Goal: Transaction & Acquisition: Purchase product/service

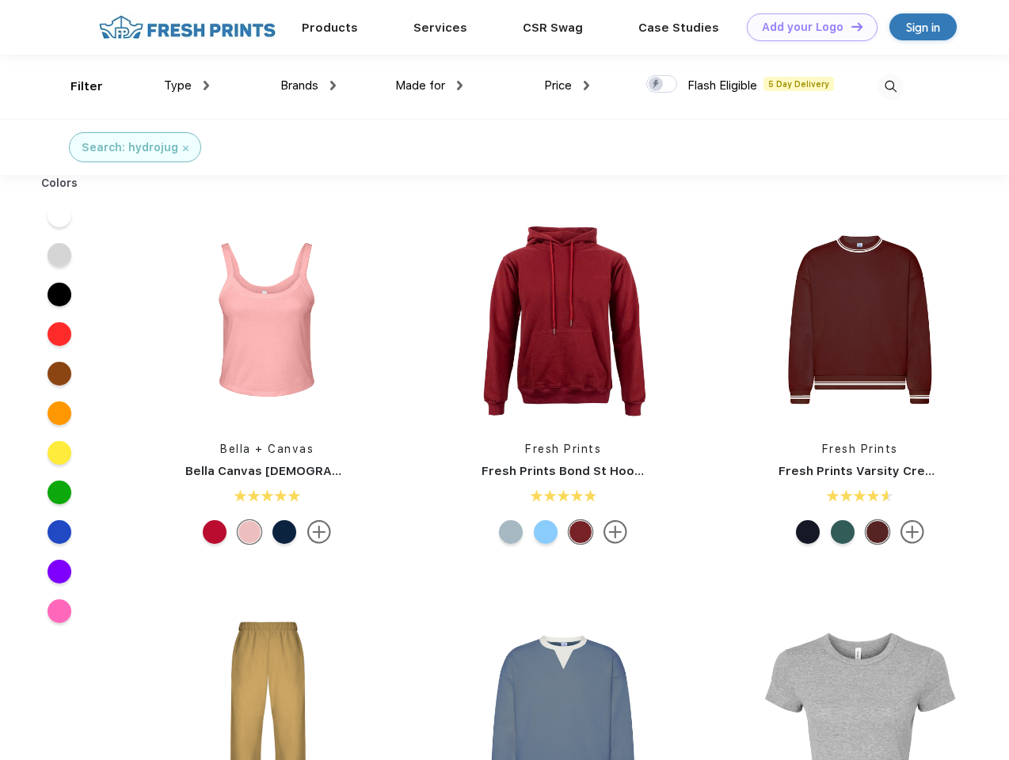
click at [806, 27] on link "Add your Logo Design Tool" at bounding box center [812, 27] width 131 height 28
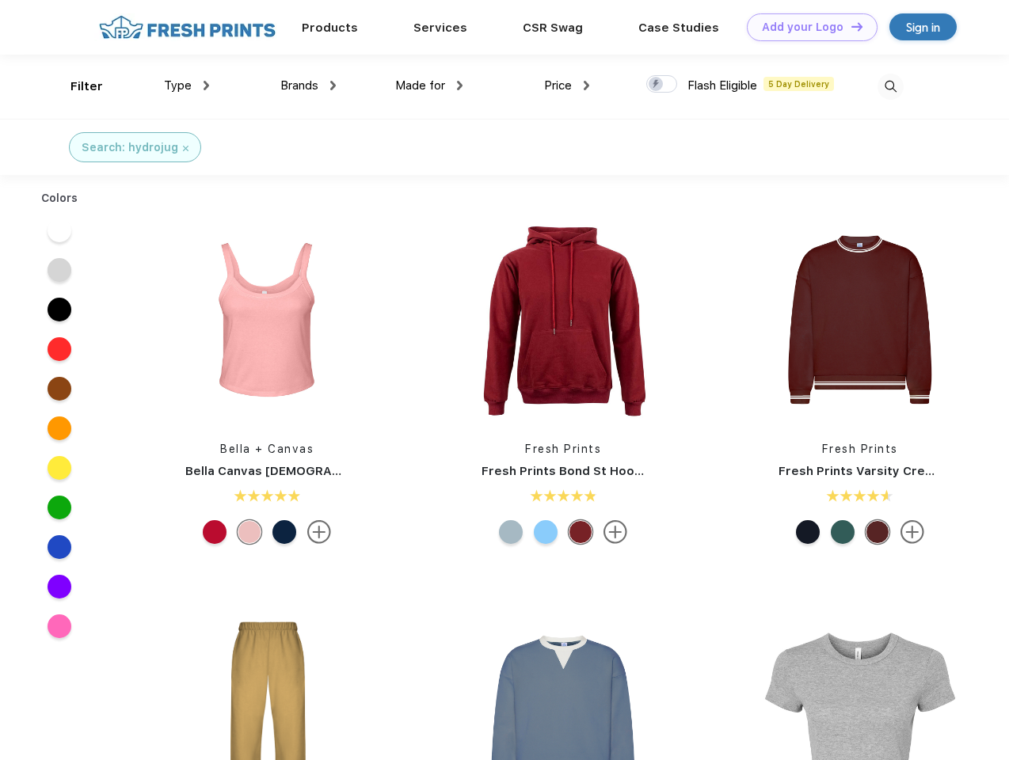
click at [0, 0] on div "Design Tool" at bounding box center [0, 0] width 0 height 0
click at [850, 26] on link "Add your Logo Design Tool" at bounding box center [812, 27] width 131 height 28
click at [76, 86] on div "Filter" at bounding box center [86, 87] width 32 height 18
click at [187, 86] on span "Type" at bounding box center [178, 85] width 28 height 14
click at [308, 86] on span "Brands" at bounding box center [299, 85] width 38 height 14
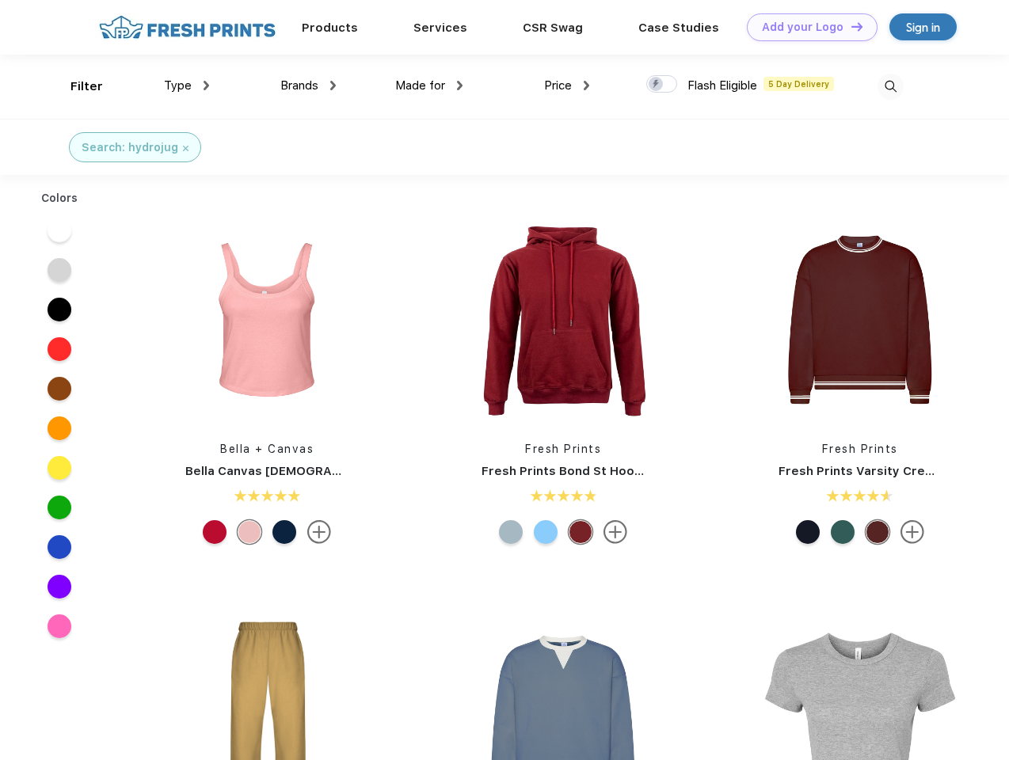
click at [429, 86] on span "Made for" at bounding box center [420, 85] width 50 height 14
click at [567, 86] on span "Price" at bounding box center [558, 85] width 28 height 14
click at [662, 85] on div at bounding box center [661, 83] width 31 height 17
click at [657, 85] on input "checkbox" at bounding box center [651, 79] width 10 height 10
click at [890, 86] on img at bounding box center [891, 87] width 26 height 26
